Goal: Task Accomplishment & Management: Use online tool/utility

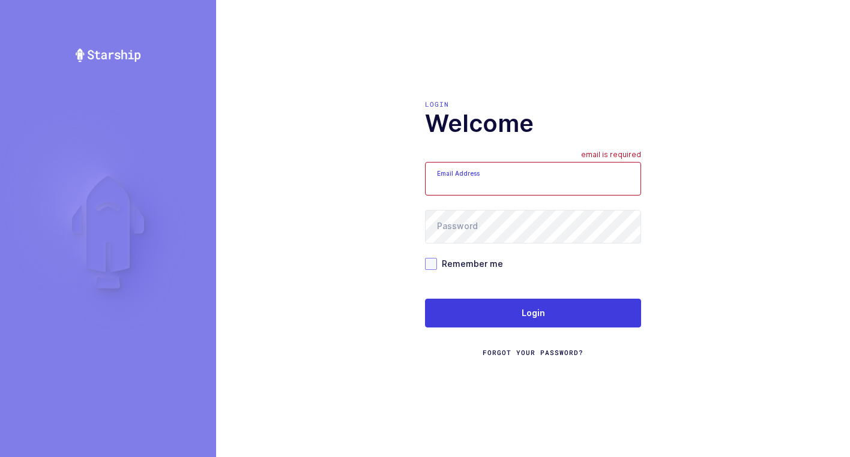
type input "[EMAIL_ADDRESS][DOMAIN_NAME]"
click at [430, 264] on span at bounding box center [431, 264] width 12 height 12
click at [437, 258] on input "Remember me" at bounding box center [437, 258] width 0 height 0
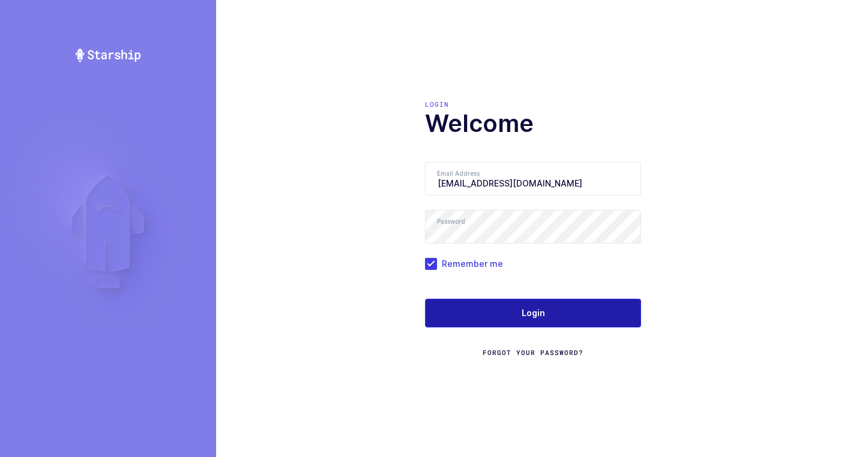
click at [514, 304] on button "Login" at bounding box center [533, 313] width 216 height 29
click at [517, 313] on button "Login" at bounding box center [533, 313] width 216 height 29
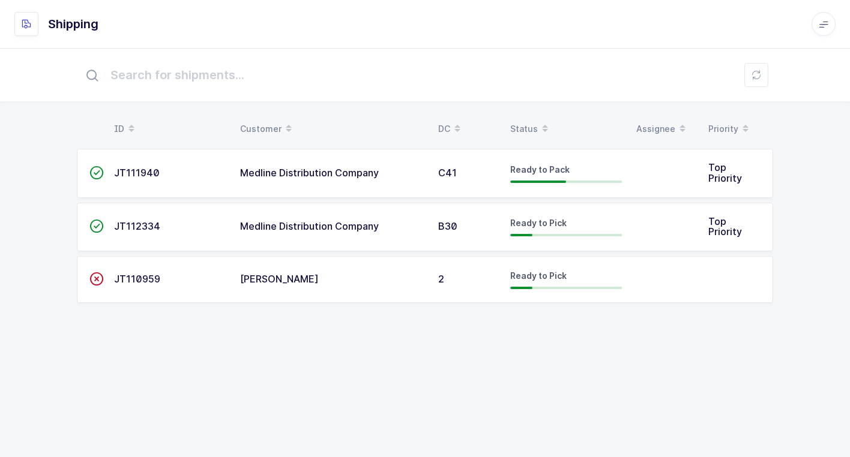
click at [359, 170] on span "Medline Distribution Company" at bounding box center [309, 173] width 139 height 12
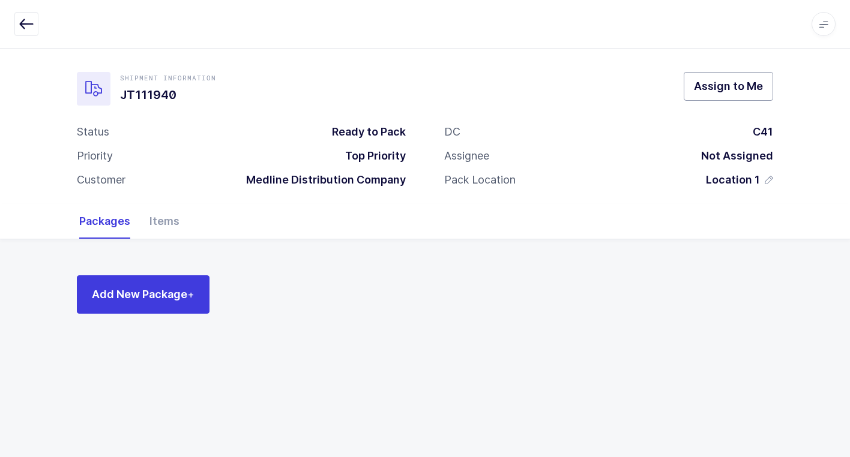
click at [710, 85] on span "Assign to Me" at bounding box center [728, 86] width 69 height 15
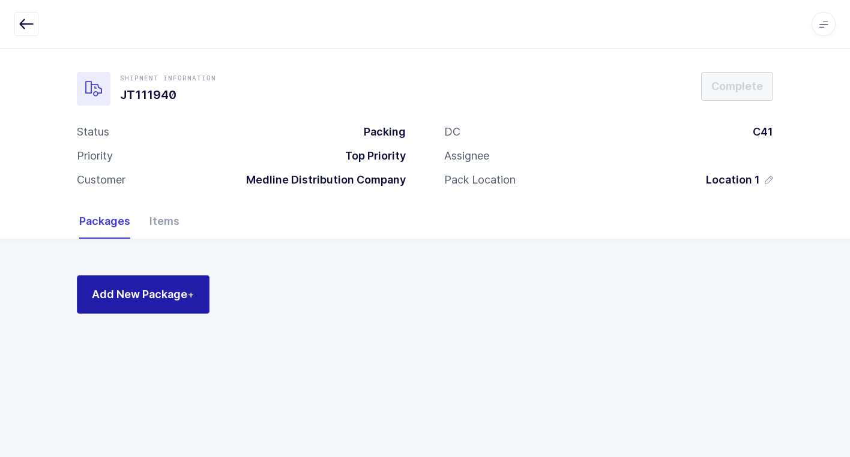
click at [145, 299] on span "Add New Package +" at bounding box center [143, 294] width 103 height 15
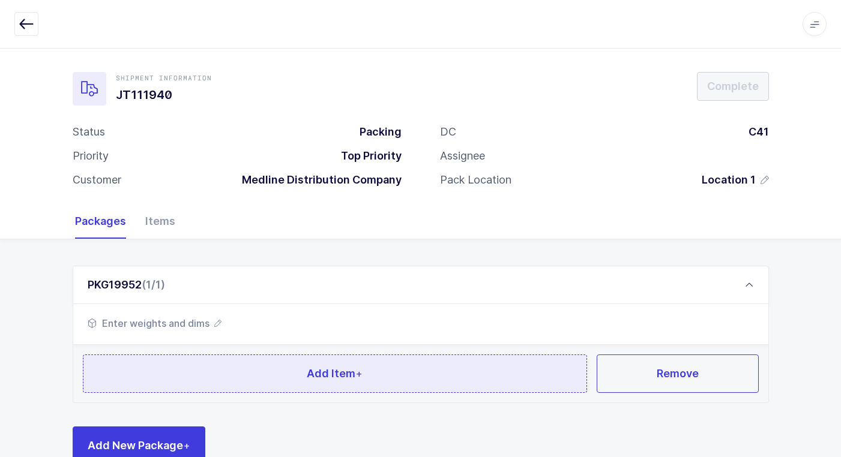
click at [333, 372] on span "Add Item +" at bounding box center [335, 373] width 56 height 15
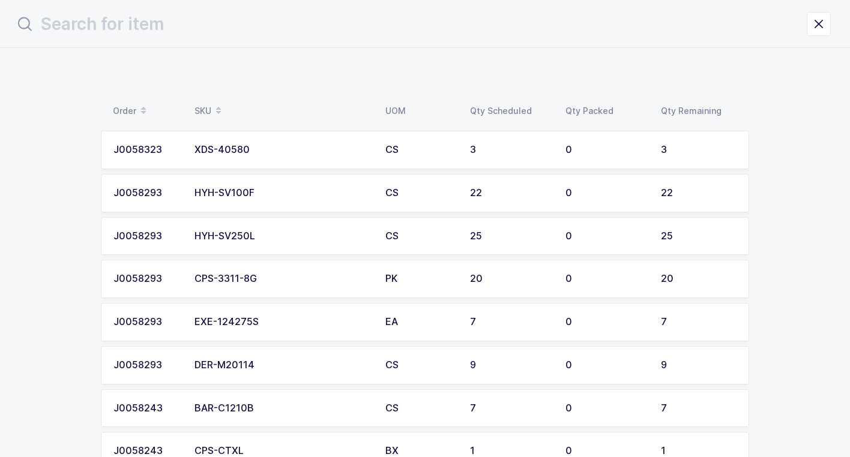
click at [349, 151] on div "XDS-40580" at bounding box center [282, 150] width 176 height 11
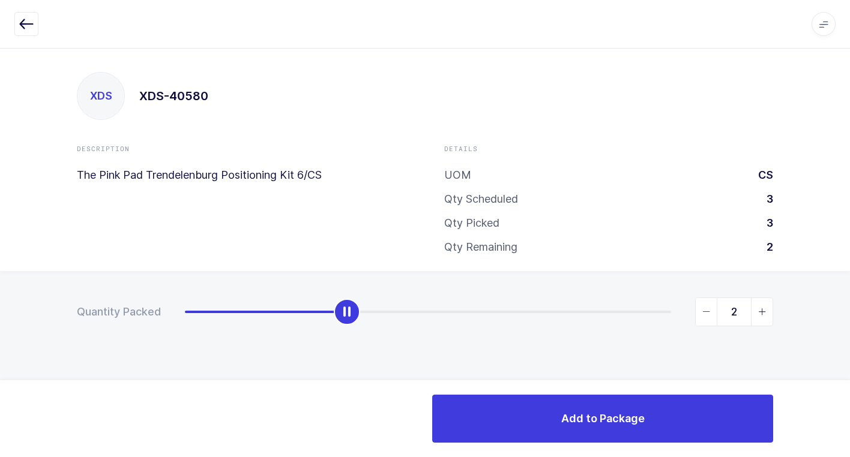
type input "3"
drag, startPoint x: 308, startPoint y: 295, endPoint x: 832, endPoint y: 317, distance: 525.0
click at [849, 292] on html "Apps Core [GEOGRAPHIC_DATA] Admin Mission Control Purchasing [PERSON_NAME] Logo…" at bounding box center [425, 228] width 850 height 457
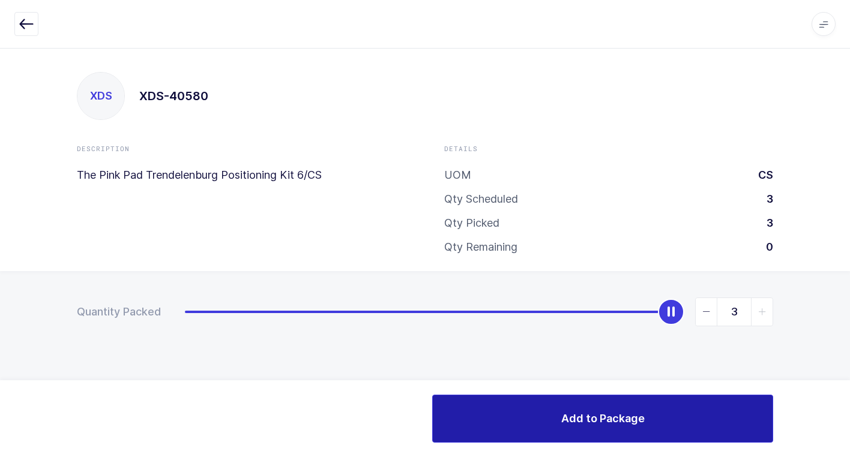
drag, startPoint x: 557, startPoint y: 424, endPoint x: 481, endPoint y: 406, distance: 78.3
click at [537, 417] on button "Add to Package" at bounding box center [602, 419] width 341 height 48
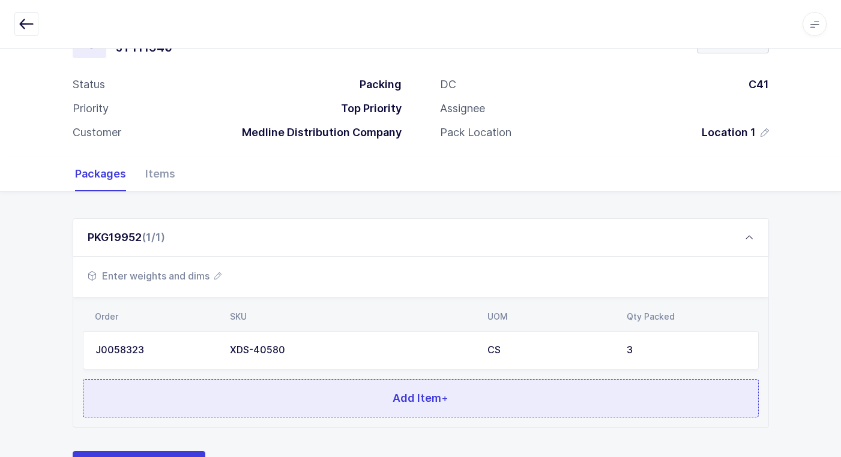
scroll to position [104, 0]
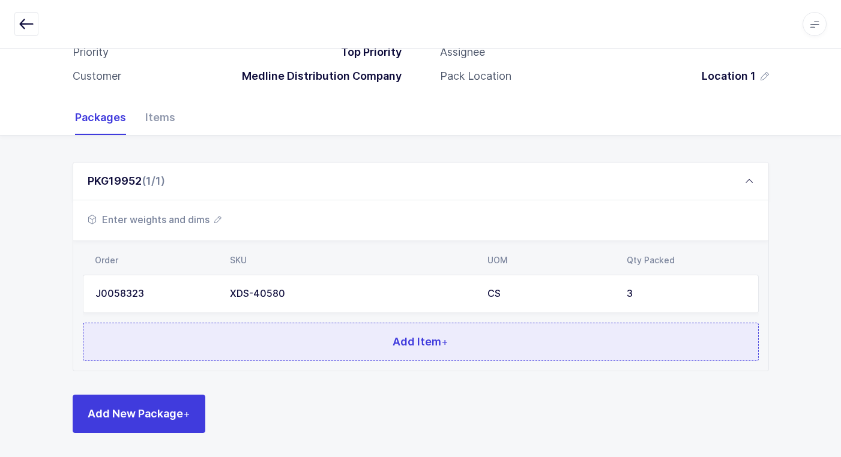
click at [372, 342] on button "Add Item +" at bounding box center [421, 342] width 676 height 38
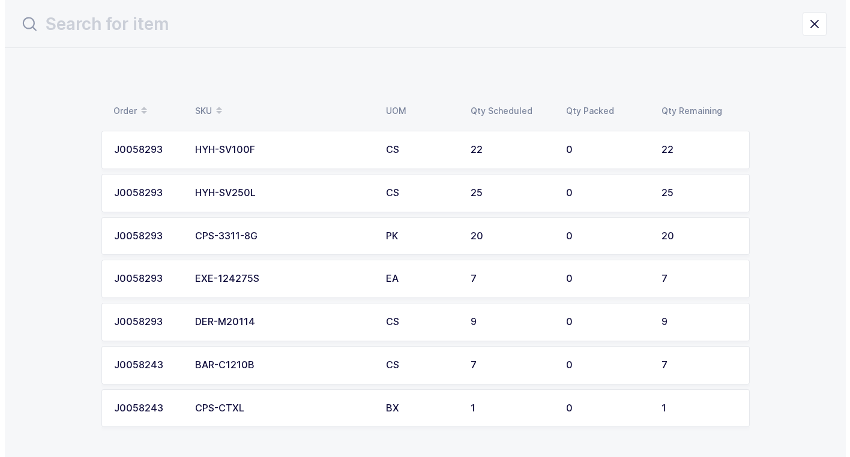
scroll to position [0, 0]
click at [378, 149] on td "CS" at bounding box center [420, 150] width 85 height 38
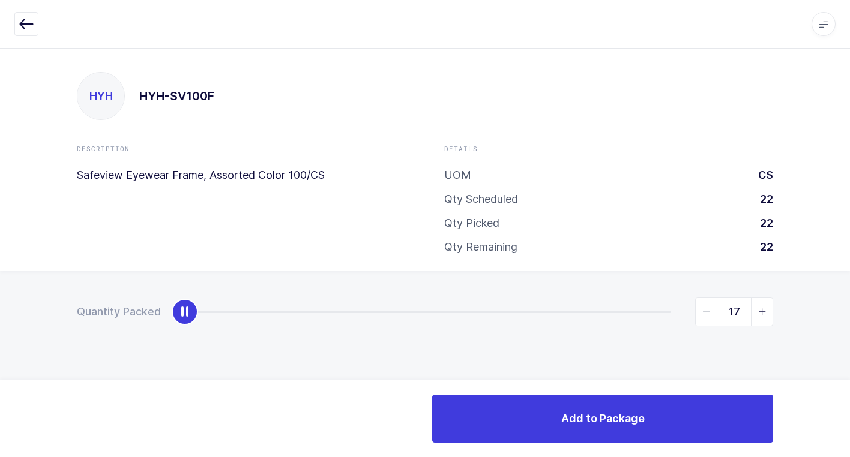
type input "22"
drag, startPoint x: 187, startPoint y: 316, endPoint x: 856, endPoint y: 259, distance: 672.3
click at [849, 259] on html "Apps Core [GEOGRAPHIC_DATA] Admin Mission Control Purchasing [PERSON_NAME] Logo…" at bounding box center [425, 228] width 850 height 457
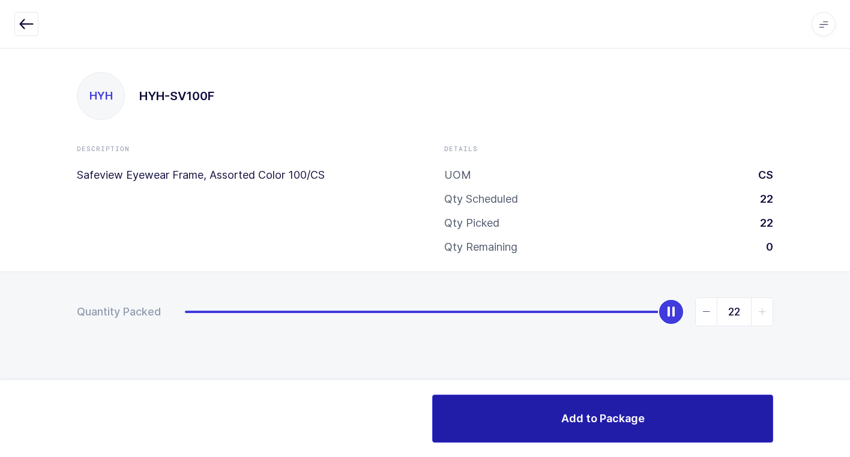
drag, startPoint x: 532, startPoint y: 426, endPoint x: 475, endPoint y: 414, distance: 58.3
click at [511, 417] on button "Add to Package" at bounding box center [602, 419] width 341 height 48
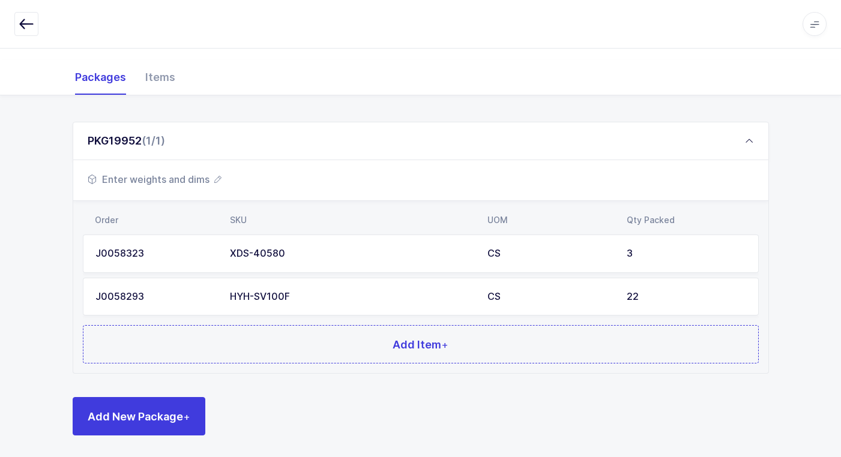
scroll to position [146, 0]
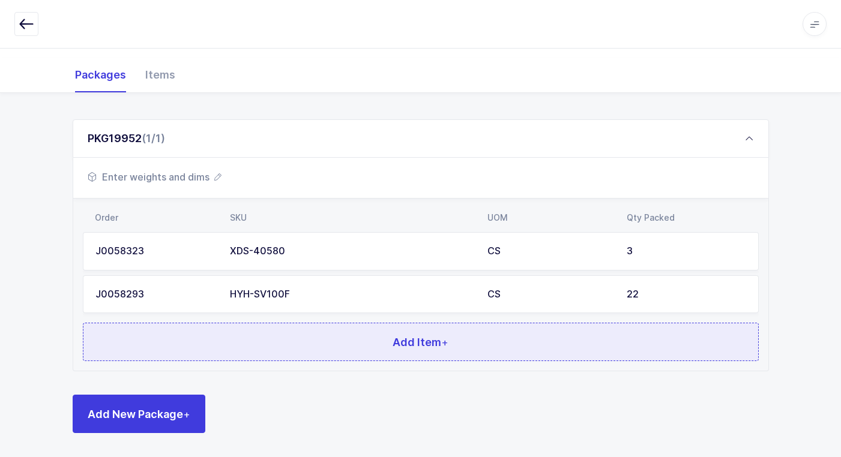
click at [382, 348] on button "Add Item +" at bounding box center [421, 342] width 676 height 38
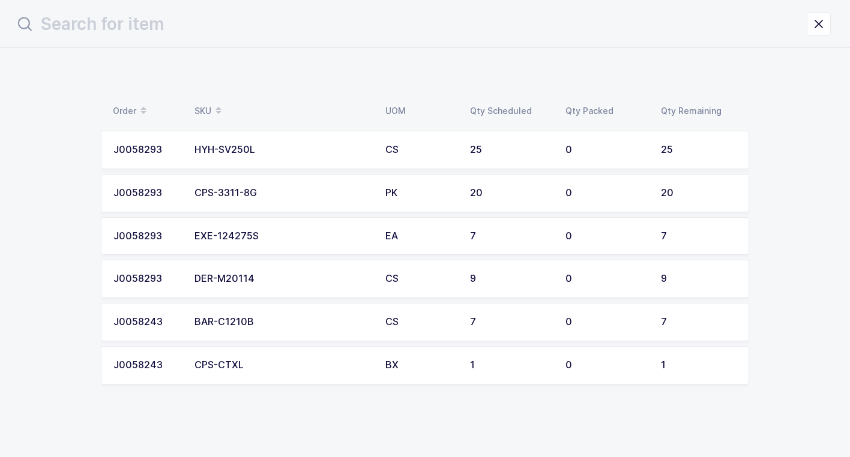
click at [387, 274] on div "CS" at bounding box center [420, 279] width 70 height 11
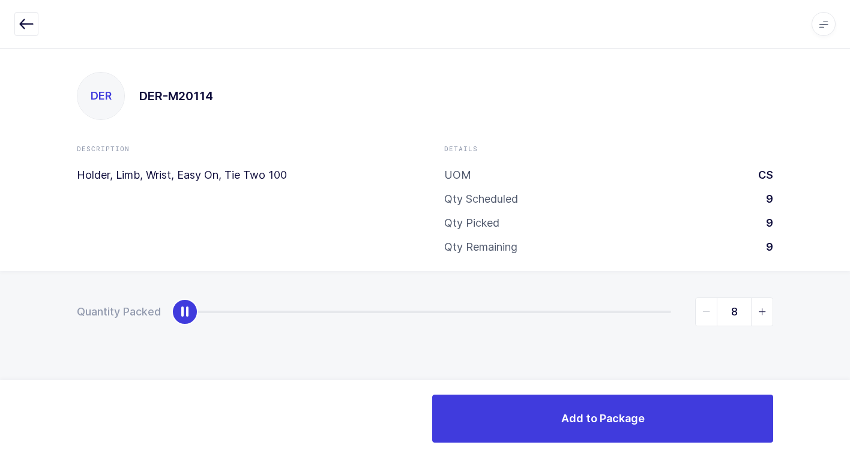
type input "9"
drag, startPoint x: 186, startPoint y: 315, endPoint x: 856, endPoint y: 319, distance: 669.8
click at [849, 319] on html "Apps Core [GEOGRAPHIC_DATA] Admin Mission Control Purchasing [PERSON_NAME] Logo…" at bounding box center [425, 228] width 850 height 457
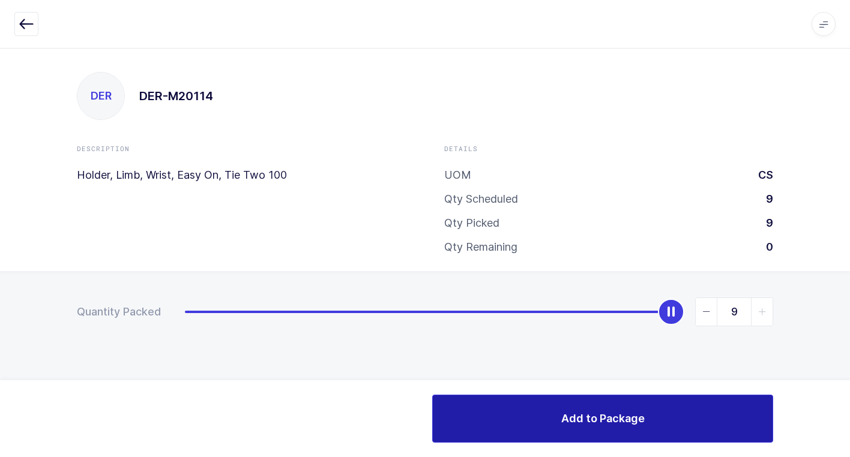
click at [495, 426] on button "Add to Package" at bounding box center [602, 419] width 341 height 48
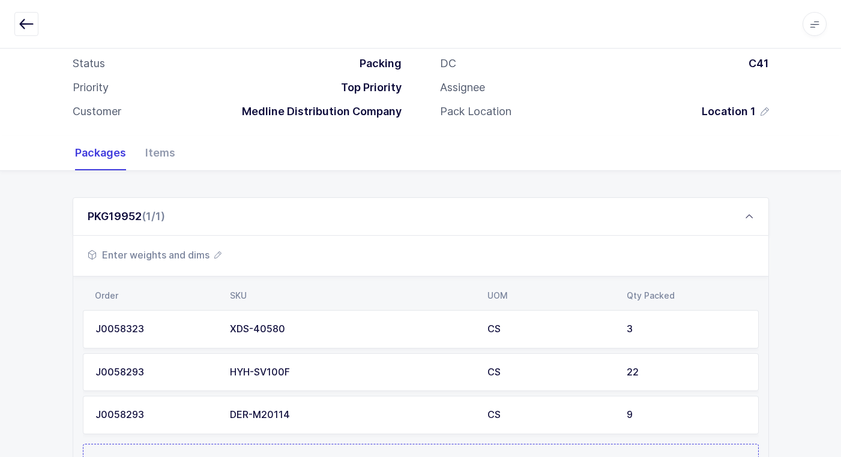
scroll to position [190, 0]
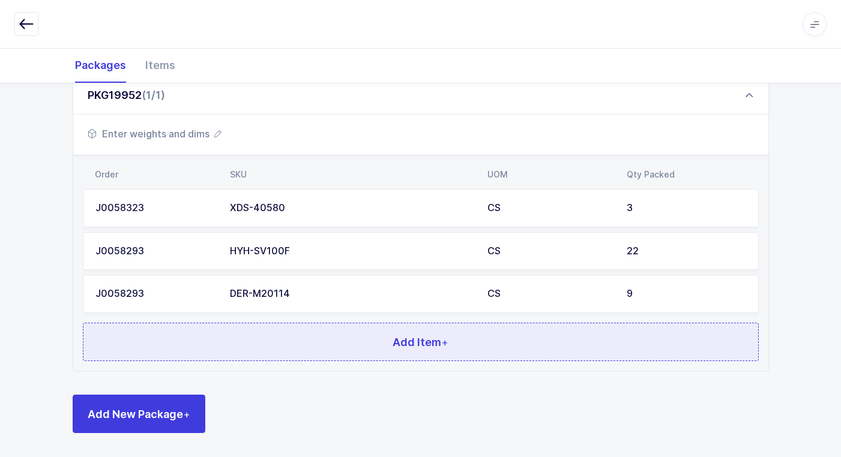
click at [400, 345] on span "Add Item +" at bounding box center [421, 342] width 56 height 15
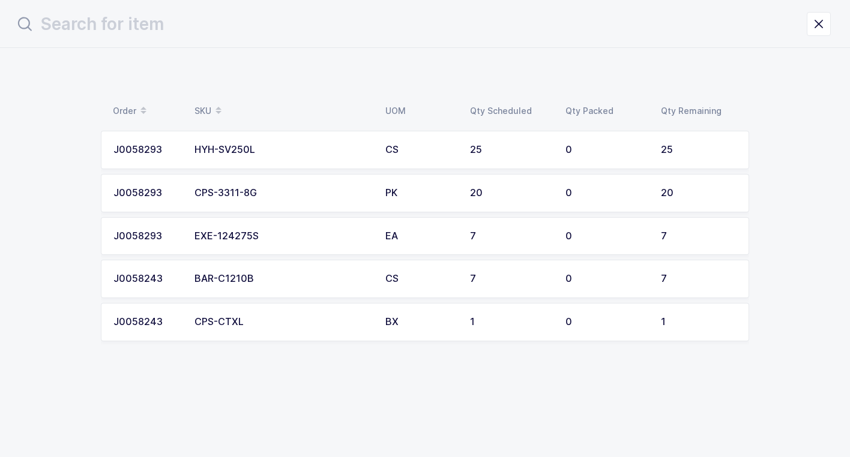
click at [340, 281] on div "BAR-C1210B" at bounding box center [282, 279] width 176 height 11
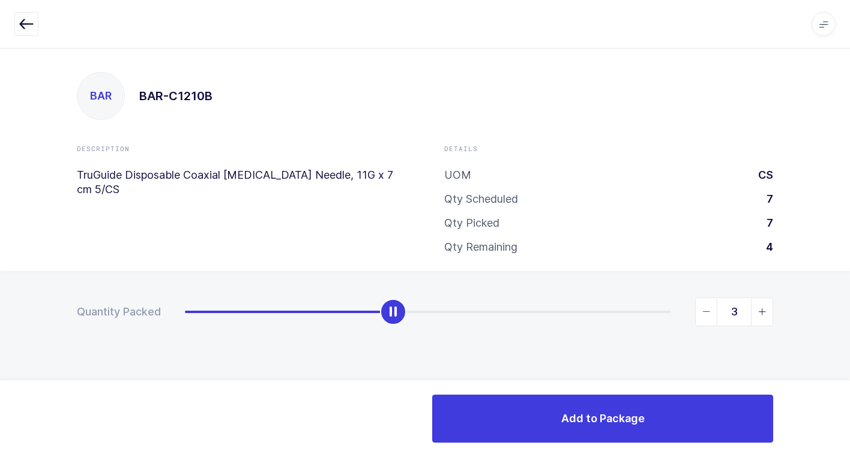
type input "7"
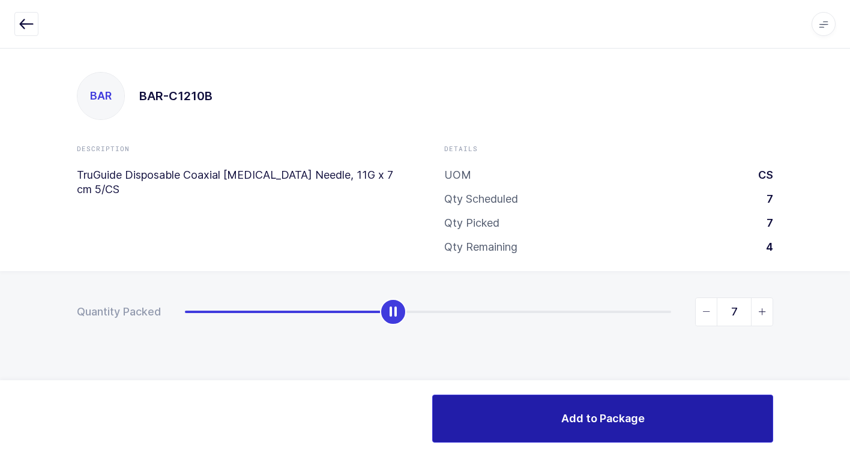
drag, startPoint x: 189, startPoint y: 311, endPoint x: 583, endPoint y: 400, distance: 403.6
click at [849, 301] on html "Apps Core [GEOGRAPHIC_DATA] Admin Mission Control Purchasing [PERSON_NAME] Logo…" at bounding box center [425, 228] width 850 height 457
drag, startPoint x: 559, startPoint y: 406, endPoint x: 523, endPoint y: 404, distance: 35.5
click at [549, 409] on button "Add to Package" at bounding box center [602, 419] width 341 height 48
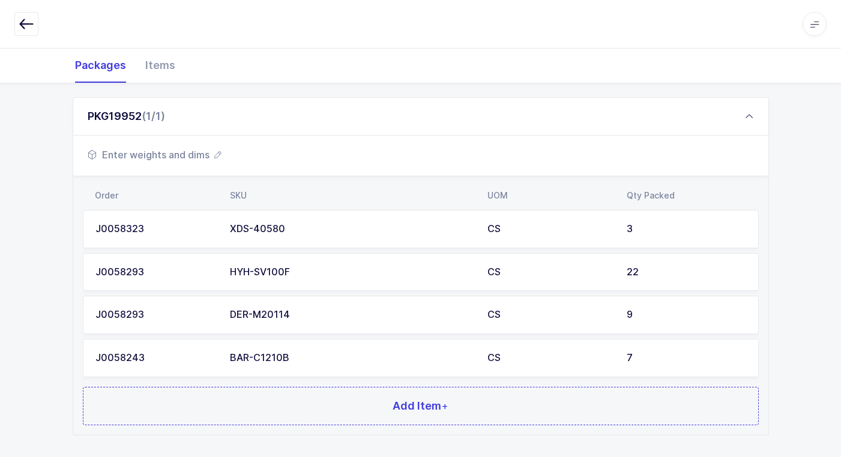
scroll to position [233, 0]
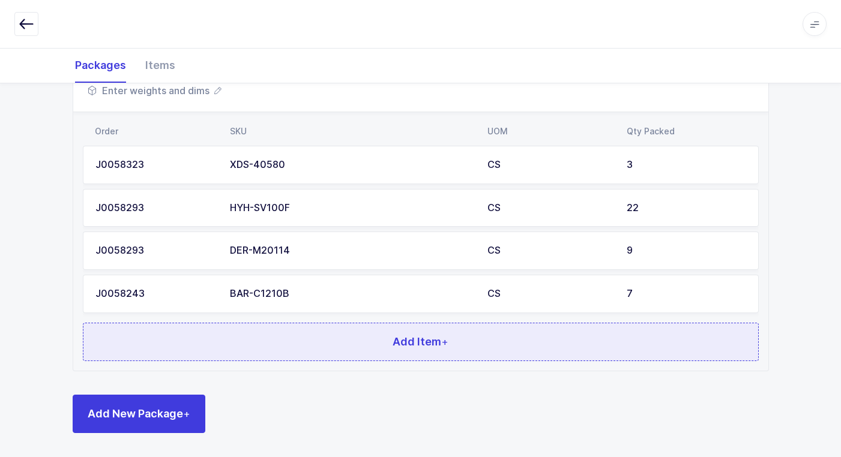
click at [466, 353] on button "Add Item +" at bounding box center [421, 342] width 676 height 38
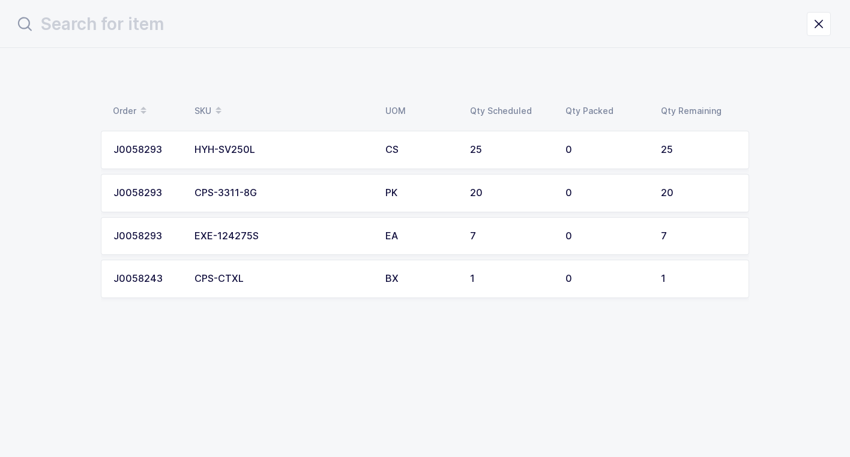
click at [364, 223] on td "EXE-124275S" at bounding box center [282, 236] width 191 height 38
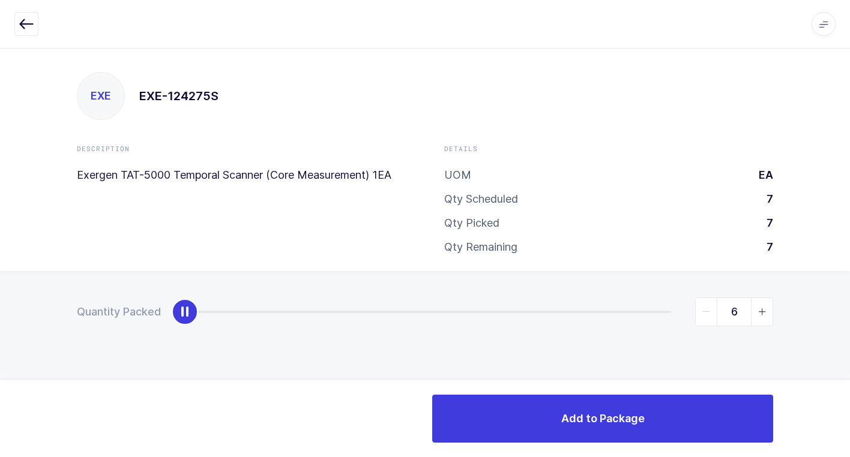
type input "7"
drag, startPoint x: 190, startPoint y: 308, endPoint x: 847, endPoint y: 287, distance: 657.5
click at [849, 280] on html "Apps Core [GEOGRAPHIC_DATA] Admin Mission Control Purchasing [PERSON_NAME] Logo…" at bounding box center [425, 228] width 850 height 457
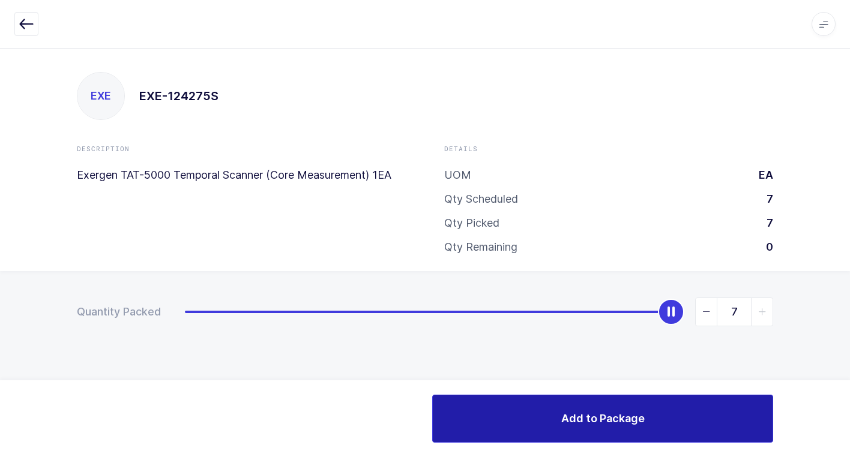
drag, startPoint x: 524, startPoint y: 421, endPoint x: 477, endPoint y: 379, distance: 63.4
click at [504, 414] on button "Add to Package" at bounding box center [602, 419] width 341 height 48
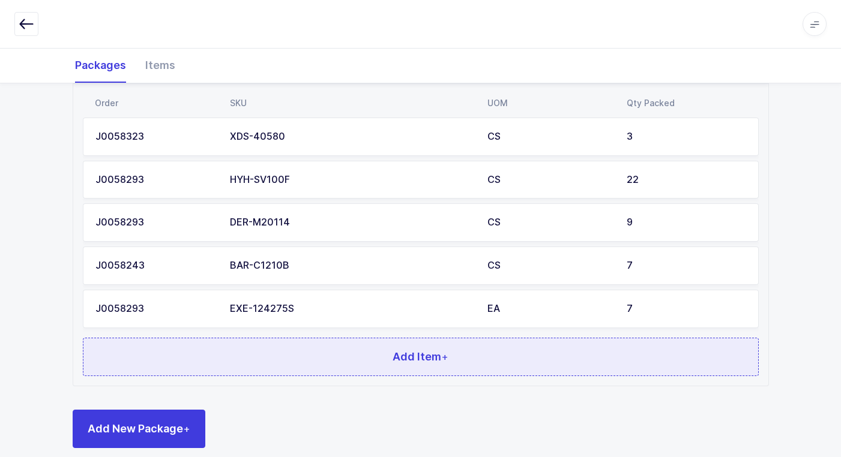
scroll to position [276, 0]
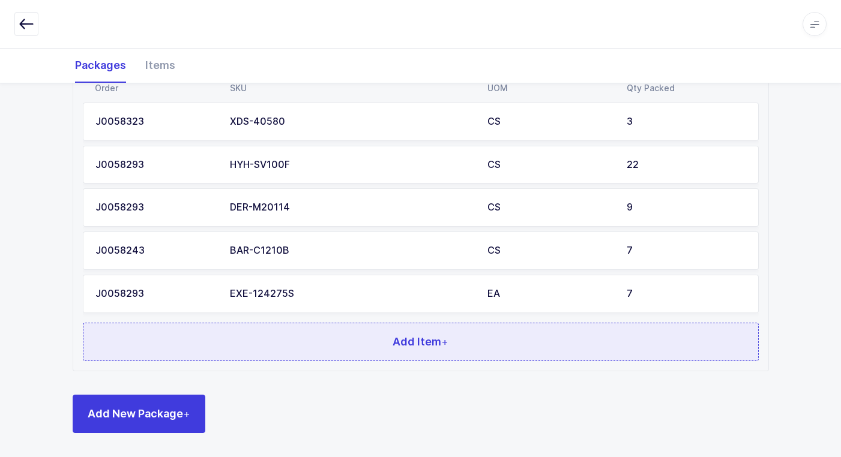
click at [443, 344] on span "+" at bounding box center [444, 342] width 7 height 13
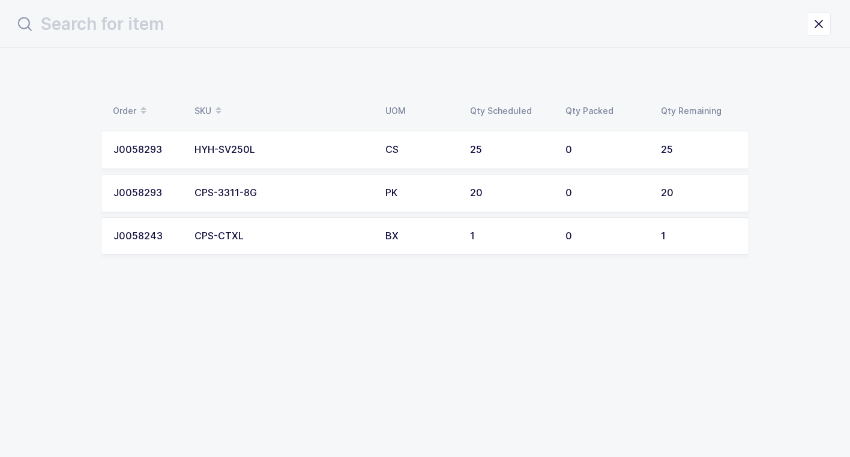
drag, startPoint x: 481, startPoint y: 203, endPoint x: 472, endPoint y: 207, distance: 10.3
click at [472, 207] on td "20" at bounding box center [510, 193] width 95 height 38
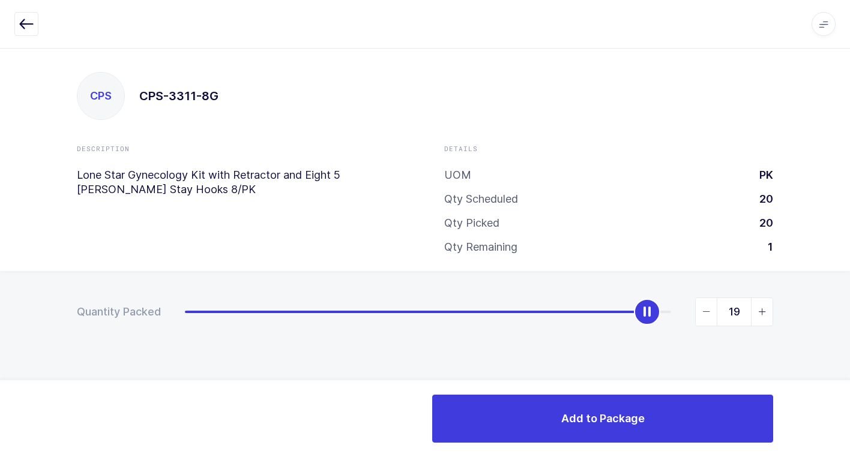
type input "20"
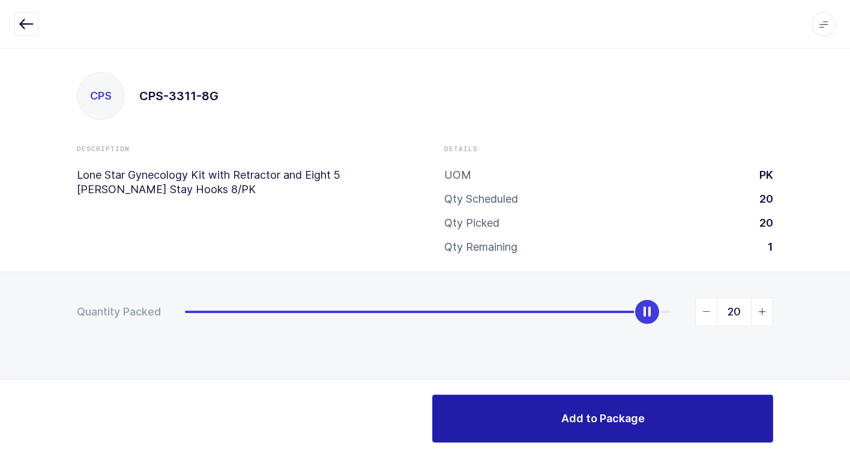
drag, startPoint x: 182, startPoint y: 316, endPoint x: 690, endPoint y: 395, distance: 513.9
click at [849, 298] on html "Apps Core [GEOGRAPHIC_DATA] Admin Mission Control Purchasing [PERSON_NAME] Logo…" at bounding box center [425, 228] width 850 height 457
click at [495, 414] on button "Add to Package" at bounding box center [602, 419] width 341 height 48
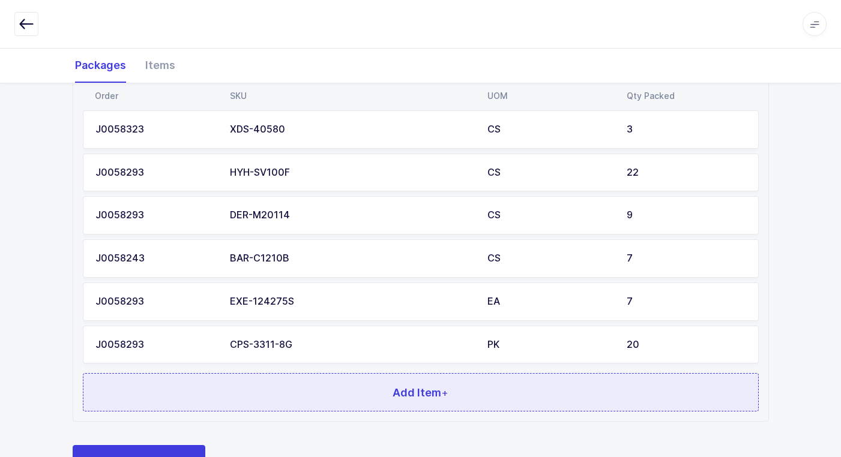
scroll to position [319, 0]
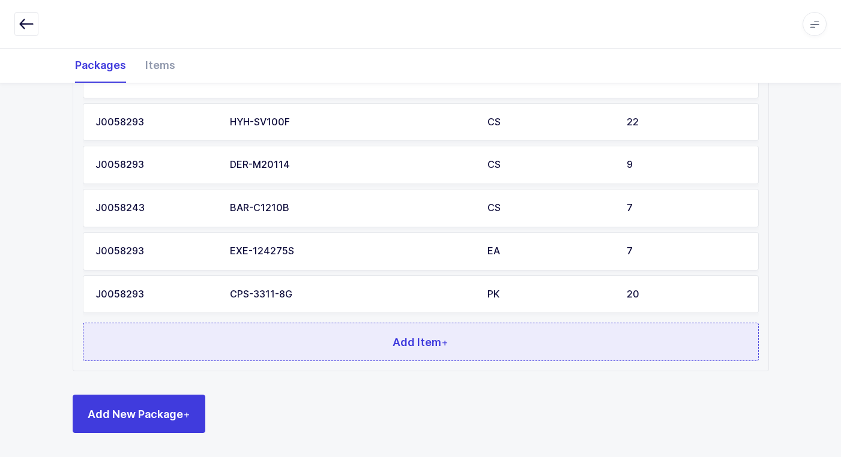
drag, startPoint x: 384, startPoint y: 319, endPoint x: 385, endPoint y: 331, distance: 11.4
click at [385, 319] on div "Order SKU UOM Qty Packed J0058323 XDS-40580 CS 3 J0058293 HYH-SV100F CS 22 J005…" at bounding box center [420, 198] width 695 height 345
click at [376, 338] on button "Add Item +" at bounding box center [421, 342] width 676 height 38
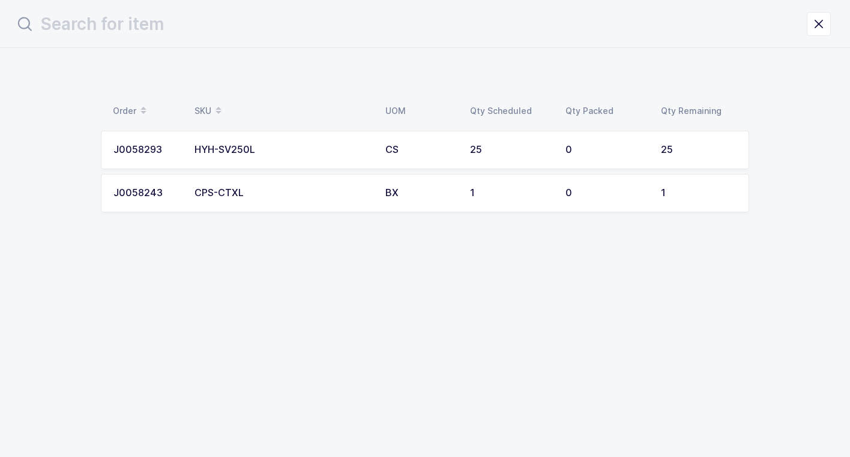
click at [375, 166] on td "HYH-SV250L" at bounding box center [282, 150] width 191 height 38
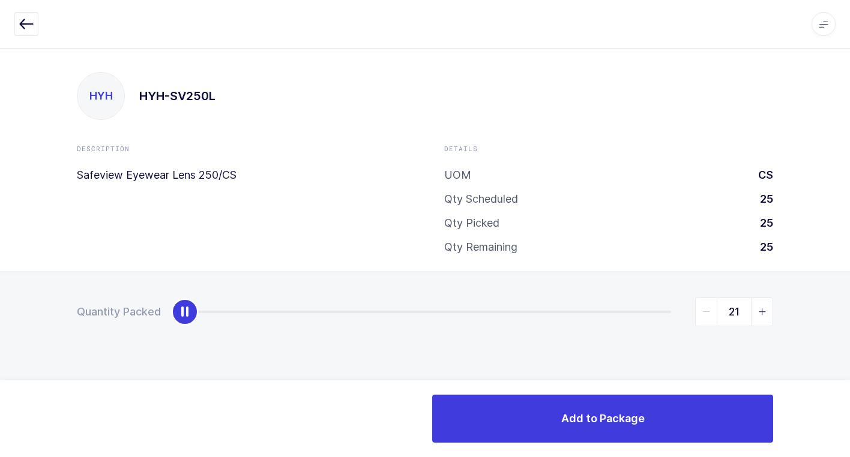
type input "25"
drag, startPoint x: 187, startPoint y: 319, endPoint x: 849, endPoint y: 311, distance: 662.7
click at [849, 311] on html "Apps Core [GEOGRAPHIC_DATA] Admin Mission Control Purchasing [PERSON_NAME] Logo…" at bounding box center [425, 228] width 850 height 457
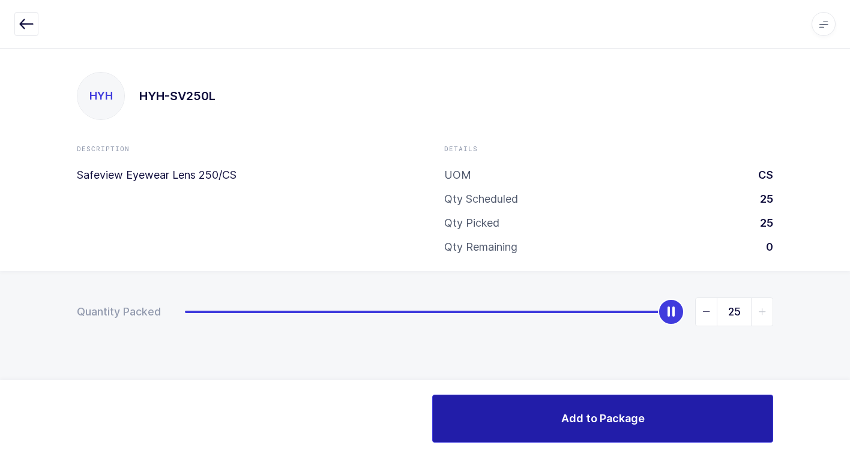
drag, startPoint x: 505, startPoint y: 403, endPoint x: 455, endPoint y: 398, distance: 50.0
click at [505, 401] on button "Add to Package" at bounding box center [602, 419] width 341 height 48
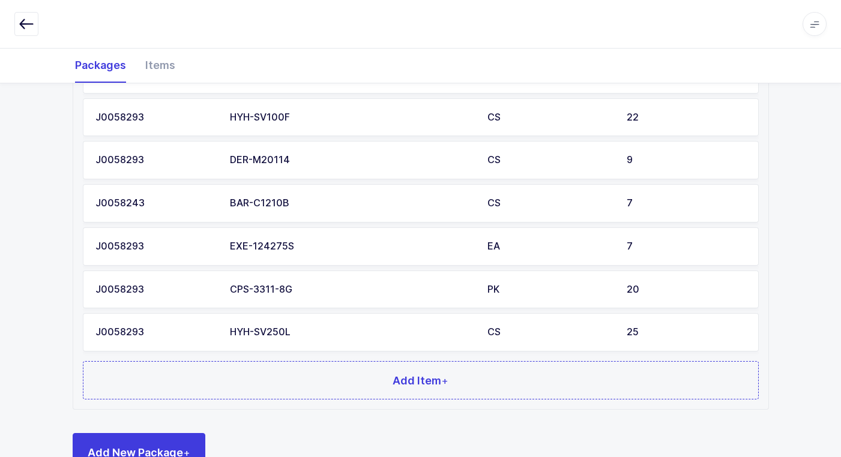
scroll to position [362, 0]
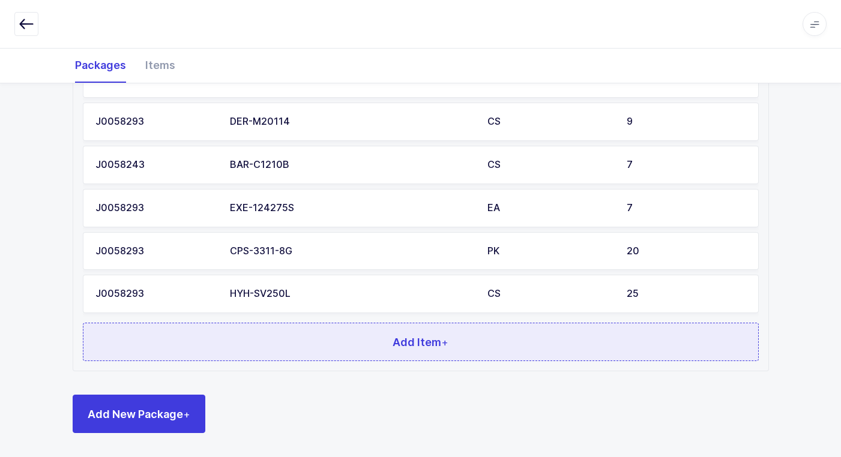
click at [381, 336] on button "Add Item +" at bounding box center [421, 342] width 676 height 38
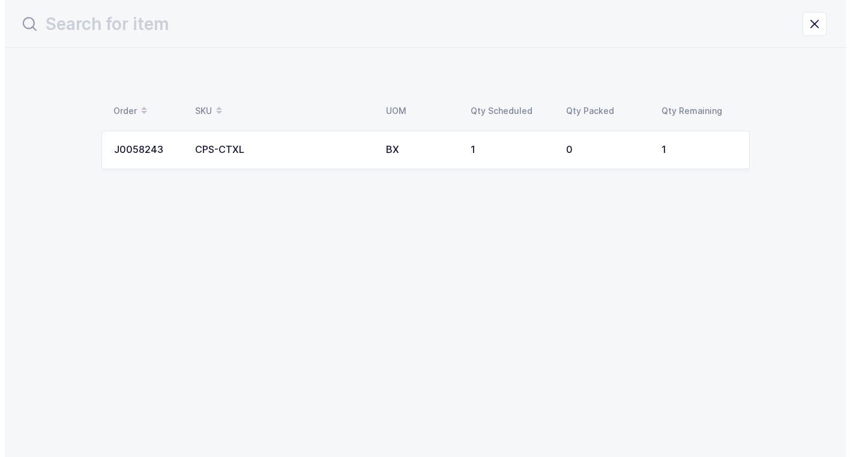
scroll to position [0, 0]
click at [426, 152] on div "BX" at bounding box center [420, 150] width 70 height 11
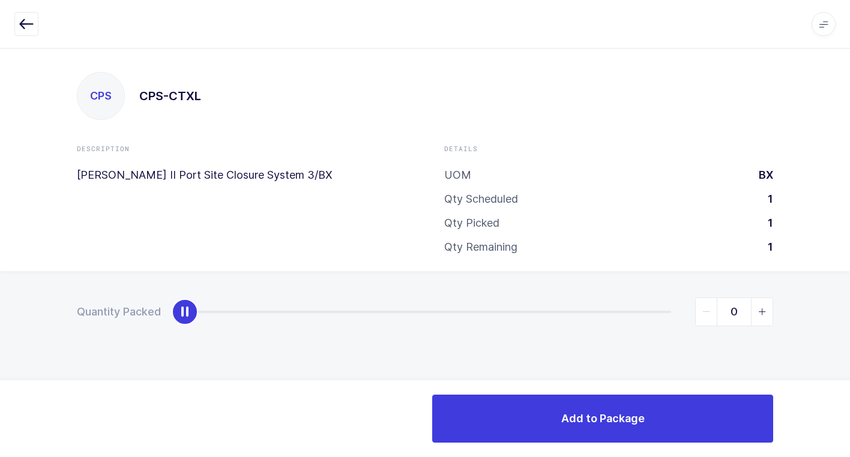
type input "1"
drag, startPoint x: 181, startPoint y: 311, endPoint x: 856, endPoint y: 302, distance: 675.9
click at [849, 302] on html "Apps Core [GEOGRAPHIC_DATA] Admin Mission Control Purchasing [PERSON_NAME] Logo…" at bounding box center [425, 228] width 850 height 457
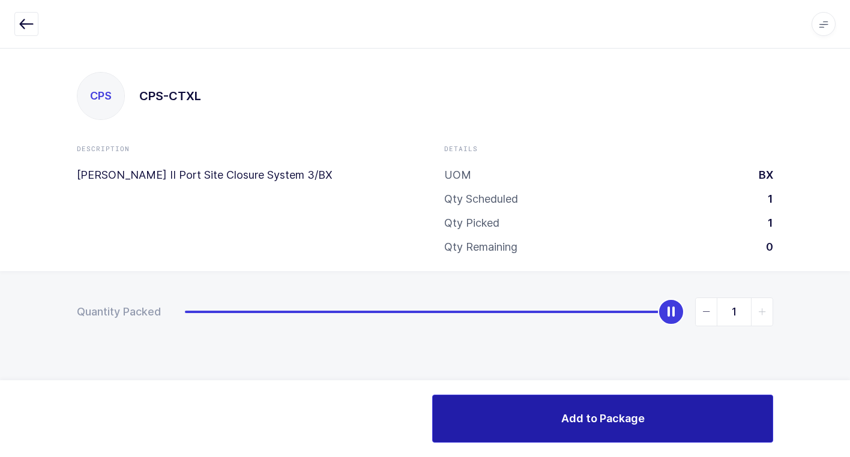
drag, startPoint x: 506, startPoint y: 429, endPoint x: 389, endPoint y: 398, distance: 121.0
click at [487, 415] on button "Add to Package" at bounding box center [602, 419] width 341 height 48
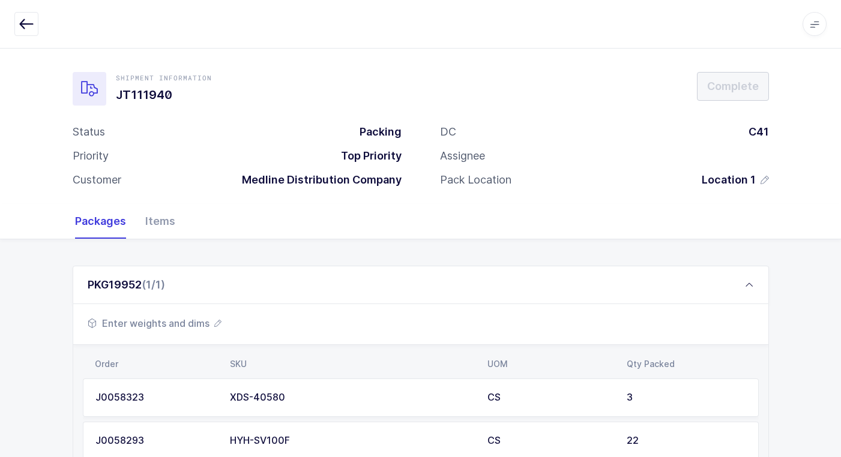
click at [163, 320] on span "Enter weights and dims" at bounding box center [155, 323] width 134 height 14
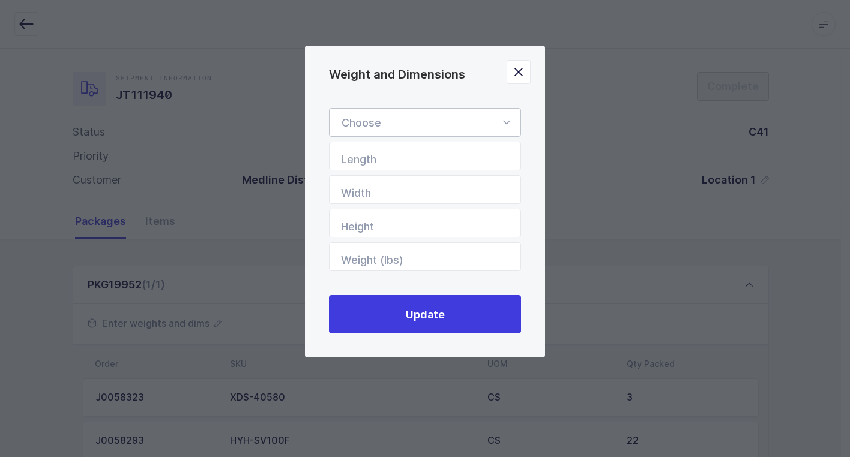
click at [505, 124] on icon "Weight and Dimensions" at bounding box center [506, 122] width 15 height 29
click at [468, 157] on li "Standard Pallet" at bounding box center [429, 157] width 190 height 23
type input "Standard Pallet"
type input "48"
type input "40"
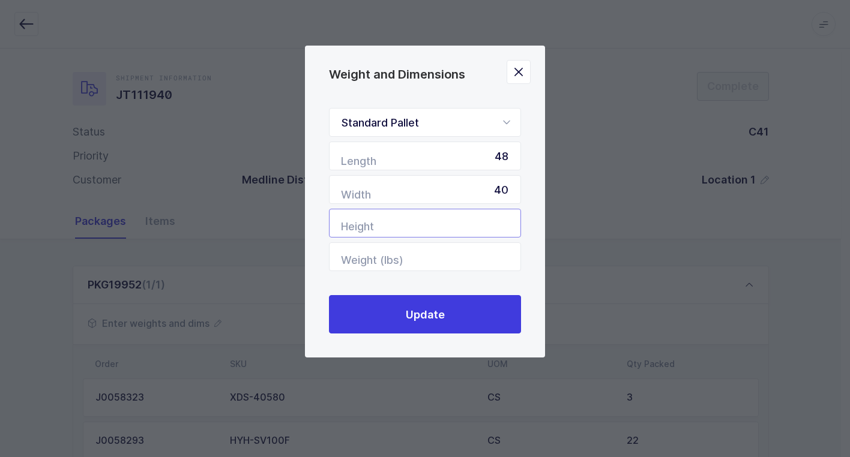
drag, startPoint x: 435, startPoint y: 221, endPoint x: 435, endPoint y: 212, distance: 9.6
click at [435, 214] on input "Height" at bounding box center [425, 223] width 192 height 29
type input "39"
click at [448, 260] on input "Weight (lbs)" at bounding box center [425, 256] width 192 height 29
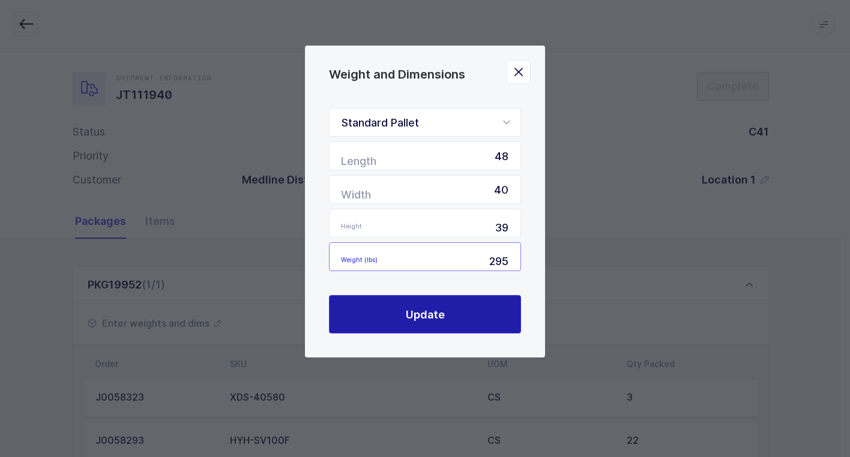
type input "295"
click at [479, 322] on button "Update" at bounding box center [425, 314] width 192 height 38
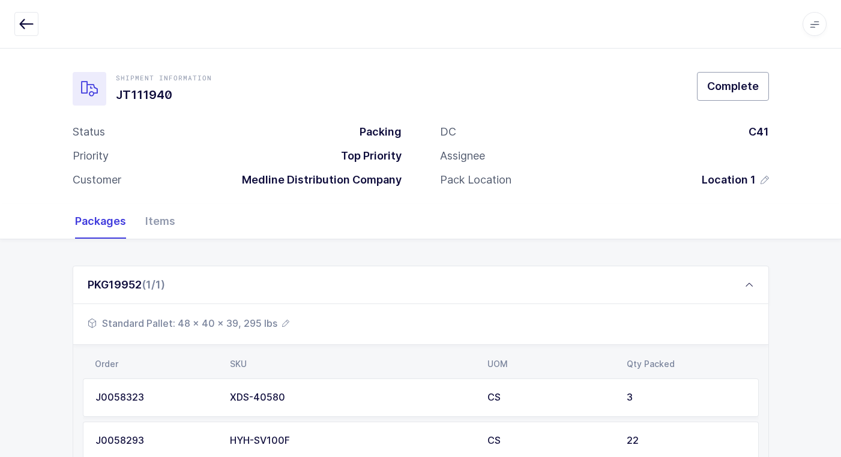
click at [732, 85] on span "Complete" at bounding box center [733, 86] width 52 height 15
